Goal: Information Seeking & Learning: Learn about a topic

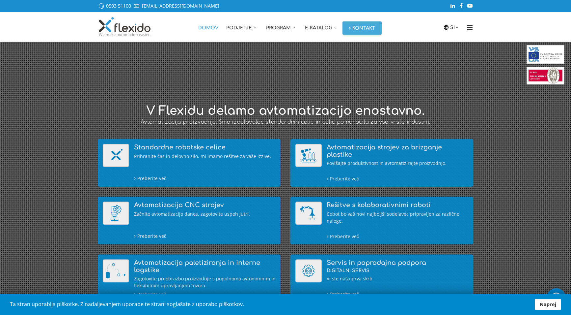
click at [543, 302] on link "Naprej" at bounding box center [548, 304] width 26 height 11
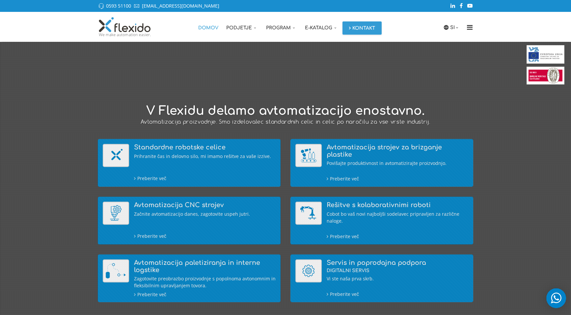
click at [354, 27] on link "Kontakt" at bounding box center [362, 27] width 39 height 13
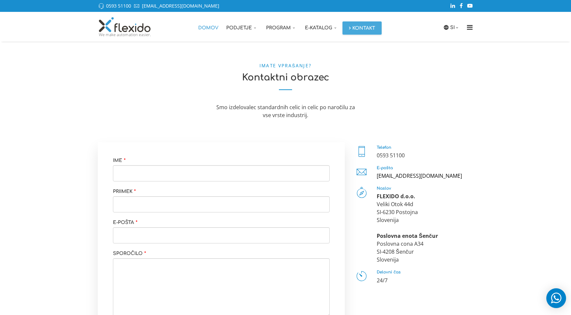
click at [216, 26] on link "Domov" at bounding box center [208, 27] width 28 height 30
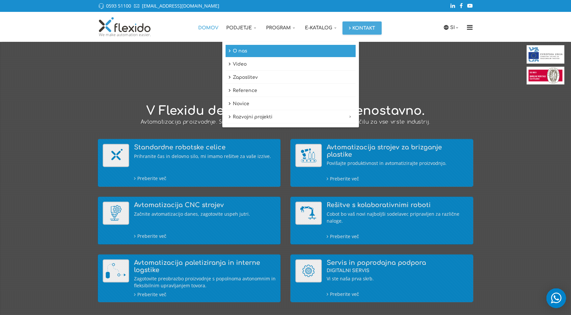
click at [243, 53] on link "O nas" at bounding box center [291, 51] width 130 height 13
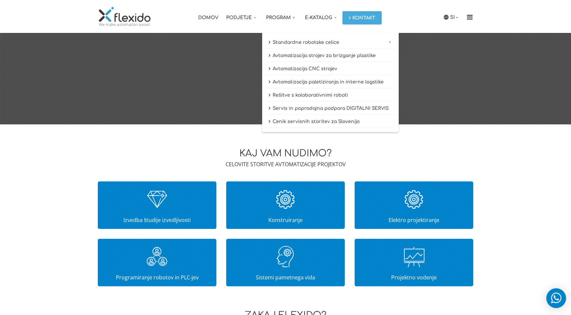
scroll to position [206, 0]
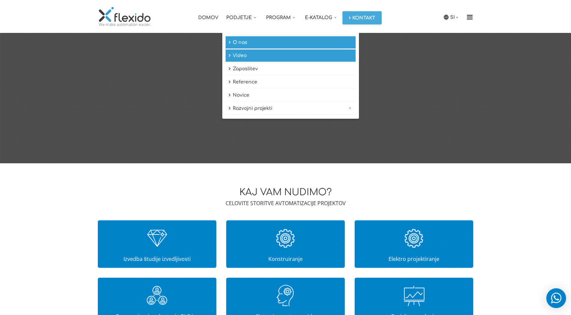
click at [240, 52] on link "Video" at bounding box center [291, 55] width 130 height 13
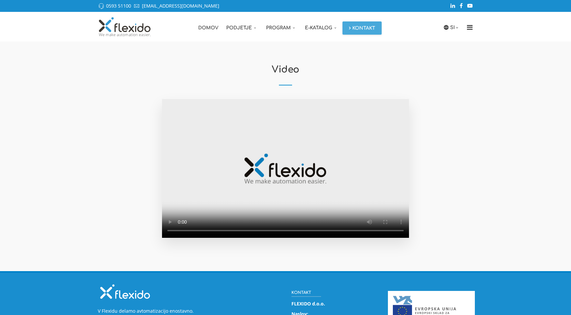
click at [285, 167] on video at bounding box center [285, 168] width 247 height 139
drag, startPoint x: 210, startPoint y: 230, endPoint x: 318, endPoint y: 175, distance: 121.1
click at [325, 221] on video at bounding box center [285, 168] width 247 height 139
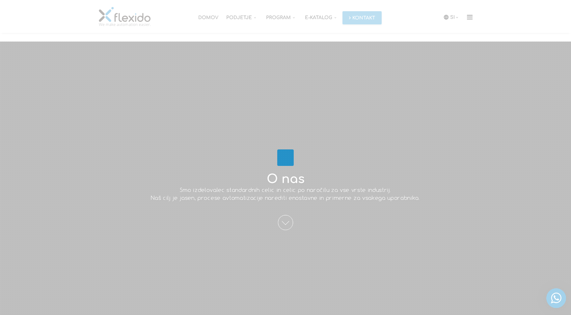
scroll to position [206, 0]
